Goal: Complete application form: Complete application form

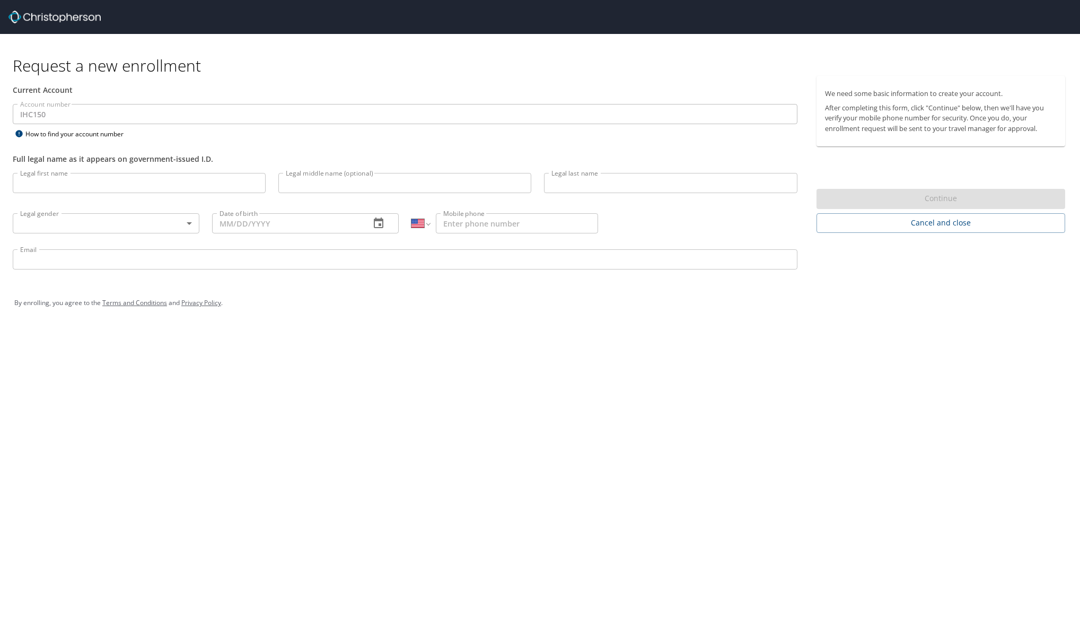
select select "US"
click at [194, 182] on input "Legal first name" at bounding box center [139, 183] width 253 height 20
type input "Scott"
type input "Powell"
click at [83, 223] on body "Request a new enrollment Current Account Account number IHC150 Account number H…" at bounding box center [540, 308] width 1080 height 617
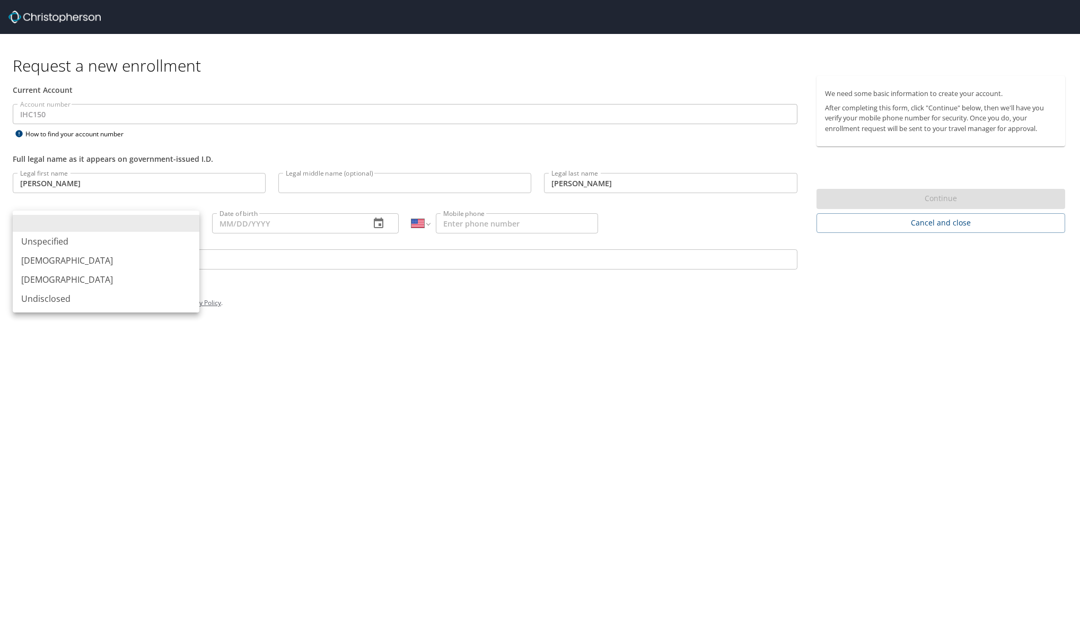
click at [77, 260] on li "Male" at bounding box center [106, 260] width 187 height 19
type input "Male"
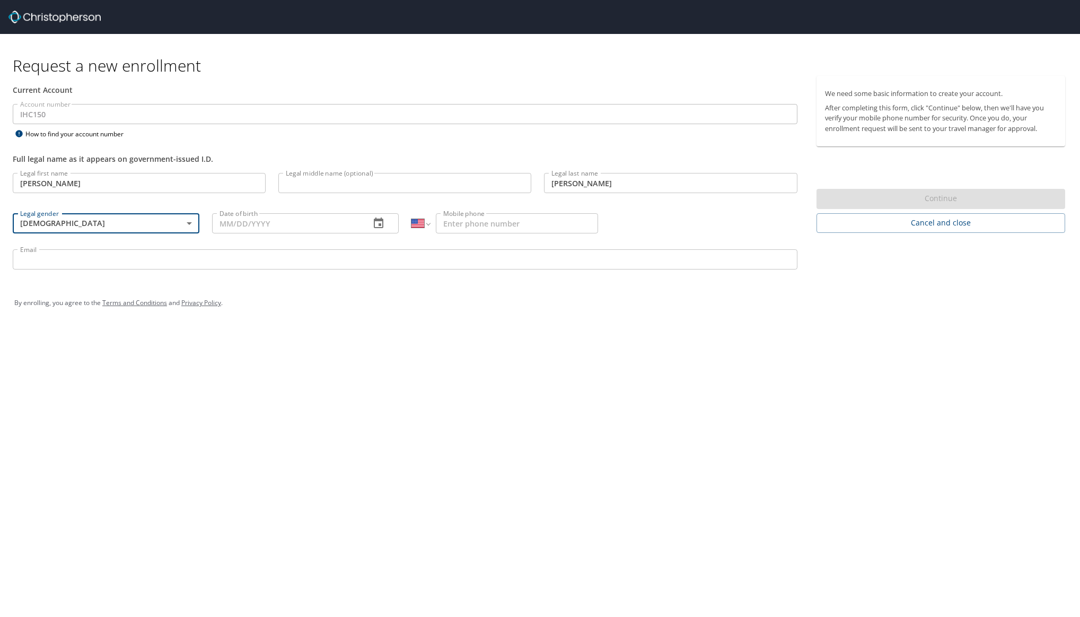
click at [273, 217] on input "Date of birth" at bounding box center [287, 223] width 150 height 20
type input "10/19/1976"
click at [480, 222] on input "Mobile phone" at bounding box center [517, 223] width 162 height 20
type input "(970) 261-2516"
click at [455, 269] on p at bounding box center [405, 270] width 785 height 3
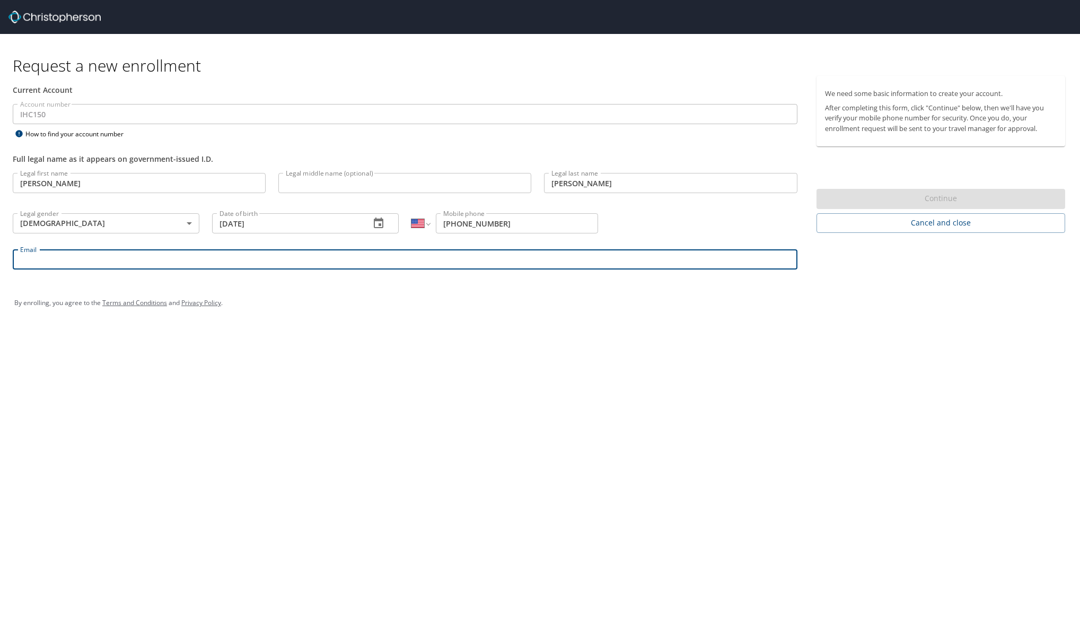
click at [462, 264] on input "Email" at bounding box center [405, 259] width 785 height 20
type input "scott.powell@imail.org"
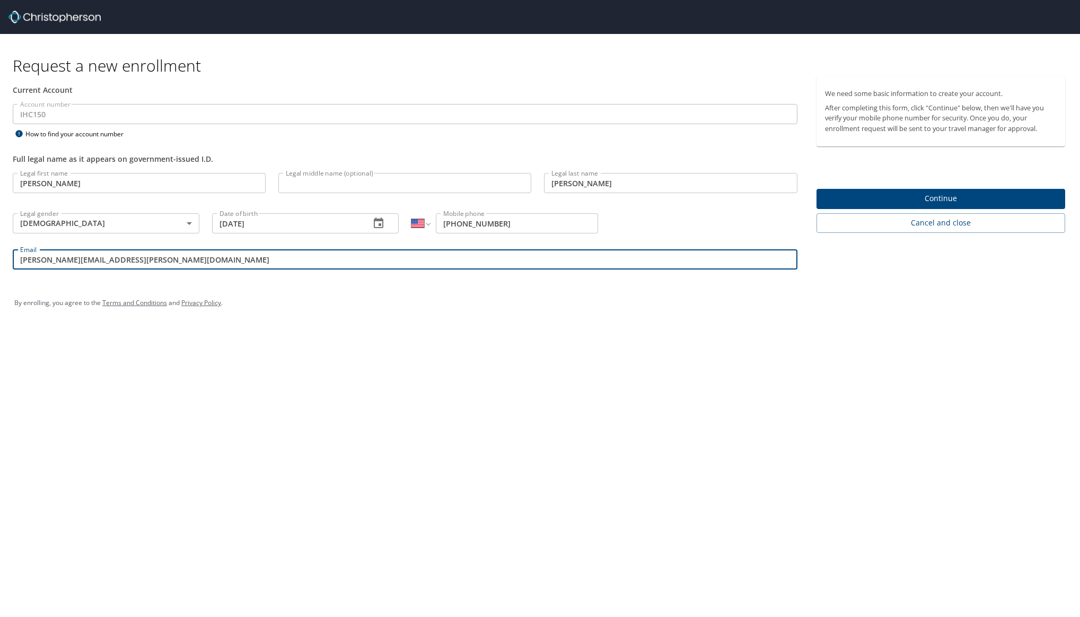
click at [864, 203] on span "Continue" at bounding box center [941, 198] width 232 height 13
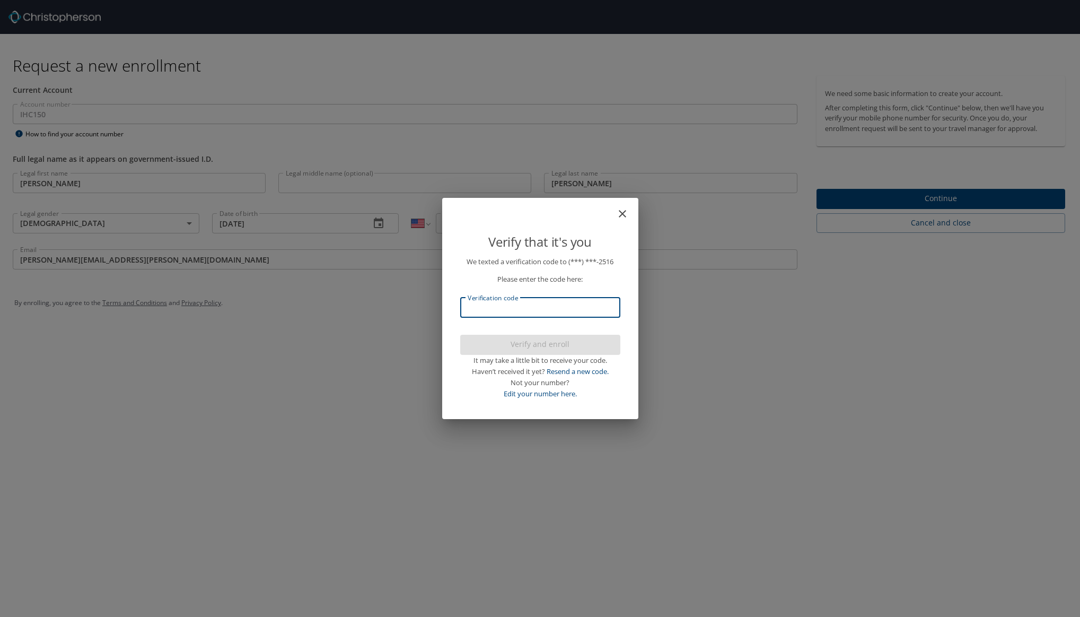
click at [546, 303] on input "Verification code" at bounding box center [540, 307] width 160 height 20
type input "945156"
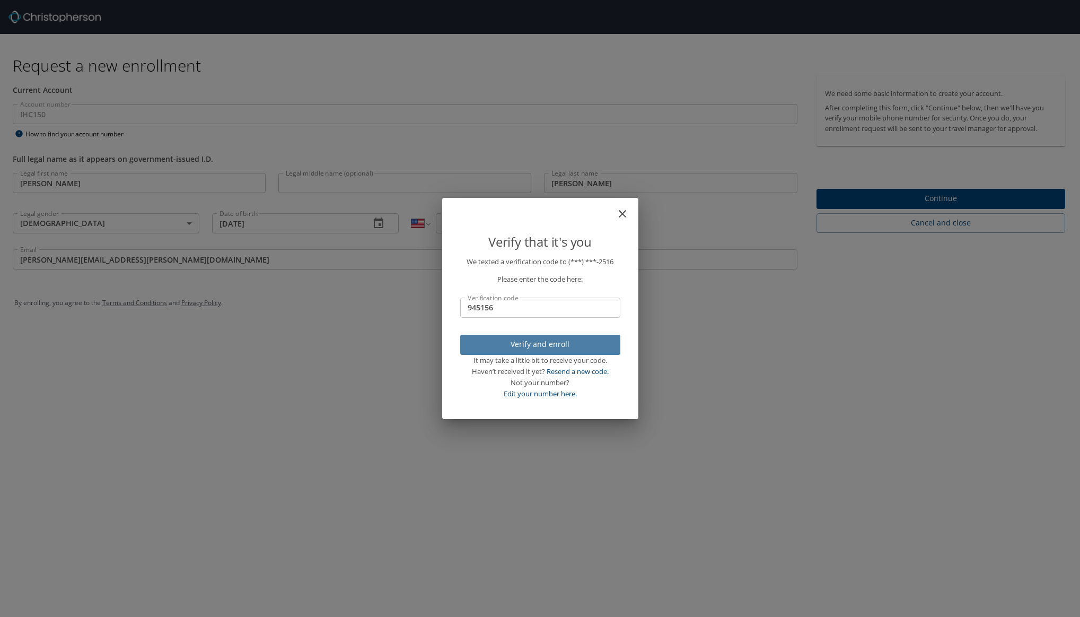
click at [555, 339] on span "Verify and enroll" at bounding box center [540, 344] width 143 height 13
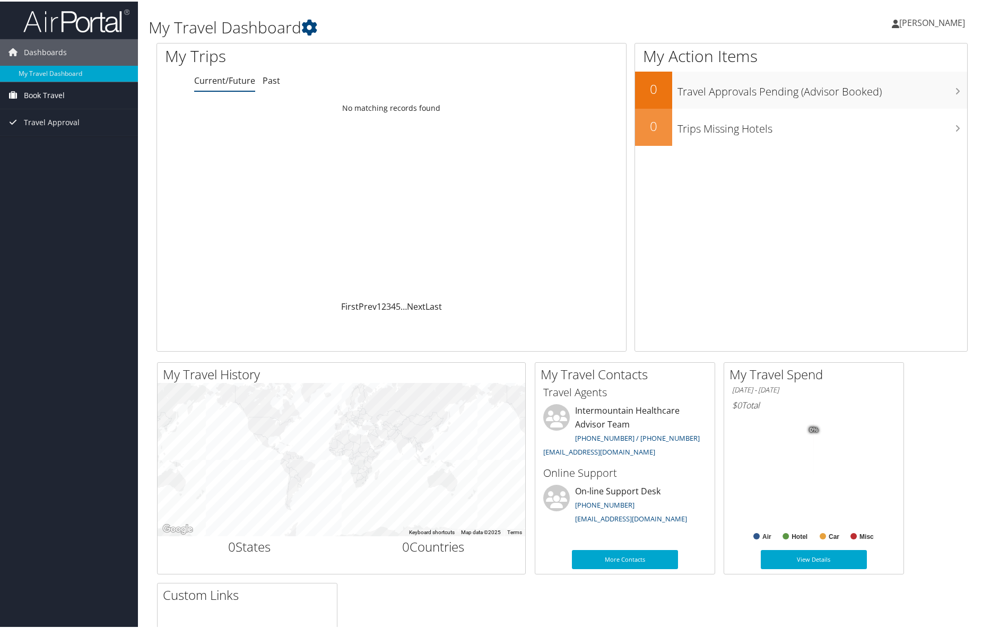
click at [41, 91] on span "Book Travel" at bounding box center [44, 94] width 41 height 27
click at [61, 129] on link "Book/Manage Online Trips" at bounding box center [69, 131] width 138 height 16
